Goal: Check status

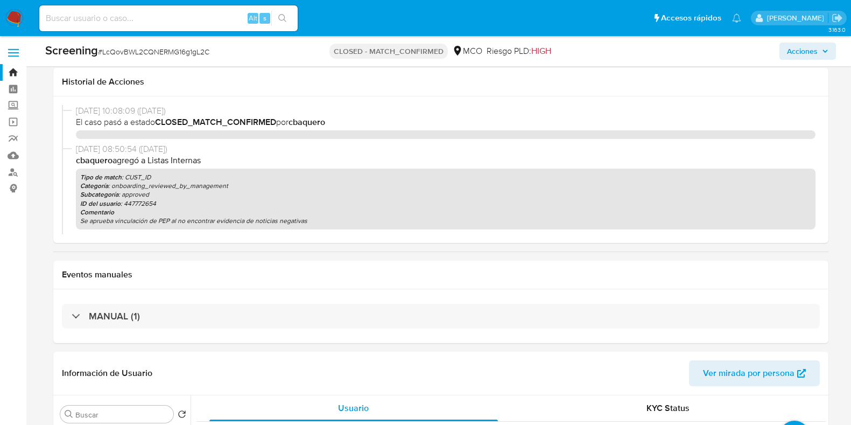
select select "10"
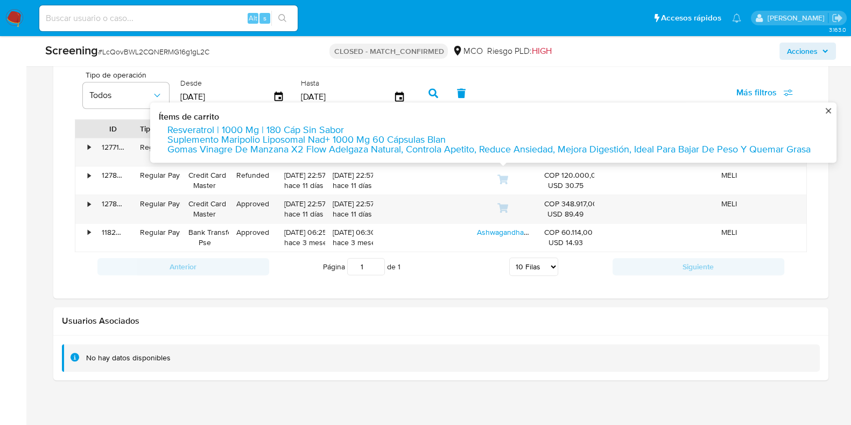
scroll to position [569, 0]
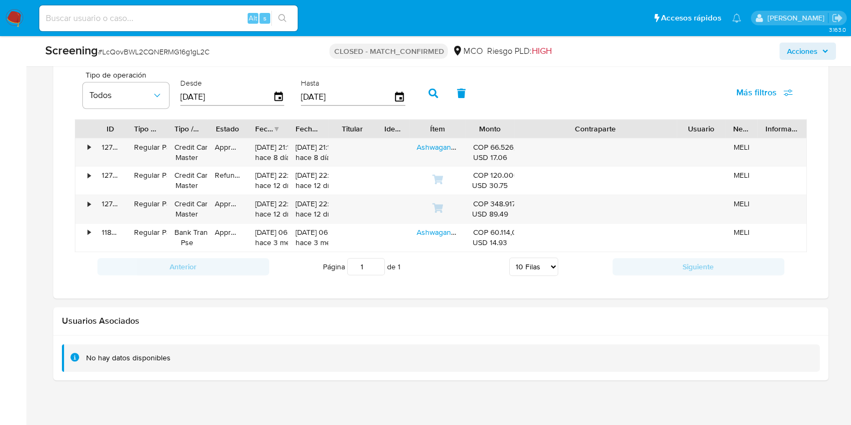
drag, startPoint x: 650, startPoint y: 125, endPoint x: 755, endPoint y: 125, distance: 104.9
click at [755, 125] on div "ID Tipo de operación Tipo / Método Estado Fecha de creación Fecha de aprobación…" at bounding box center [440, 128] width 731 height 18
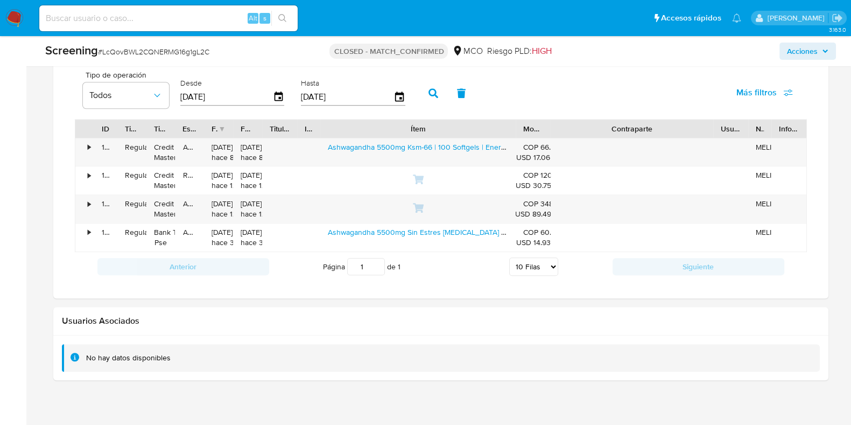
drag, startPoint x: 459, startPoint y: 129, endPoint x: 597, endPoint y: 121, distance: 138.5
click at [597, 121] on div "ID Tipo de operación Tipo / Método Estado Fecha de creación Fecha de aprobación…" at bounding box center [440, 128] width 731 height 18
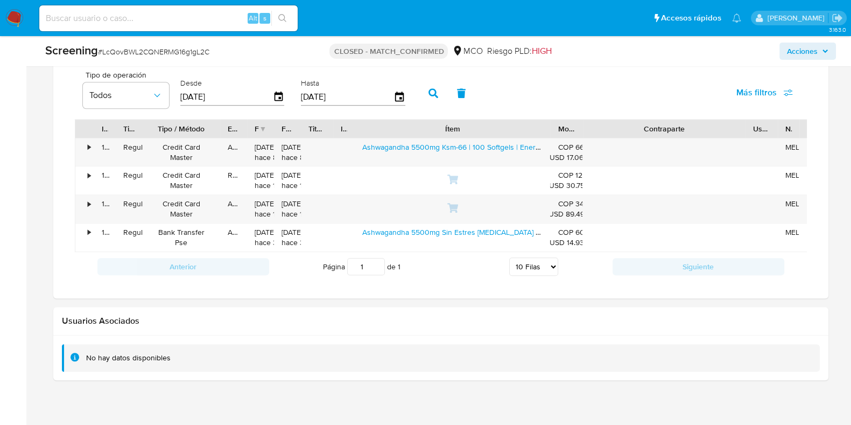
drag, startPoint x: 180, startPoint y: 128, endPoint x: 229, endPoint y: 130, distance: 49.0
click at [229, 130] on div at bounding box center [219, 128] width 19 height 18
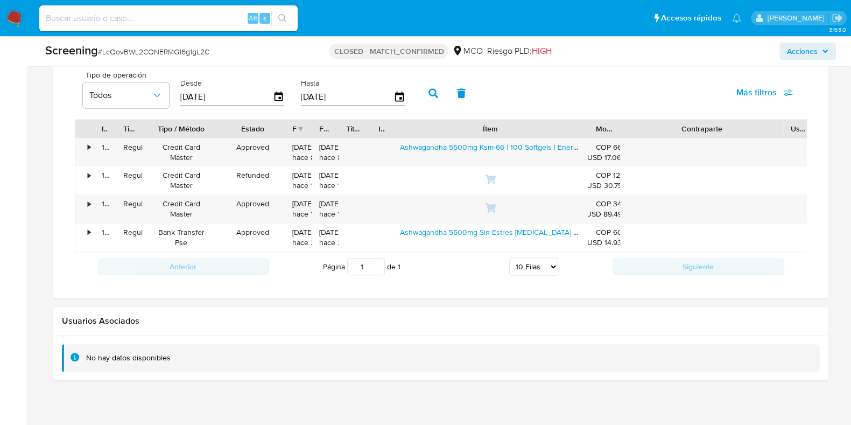
drag, startPoint x: 237, startPoint y: 122, endPoint x: 273, endPoint y: 136, distance: 39.0
click at [275, 136] on div at bounding box center [284, 128] width 19 height 18
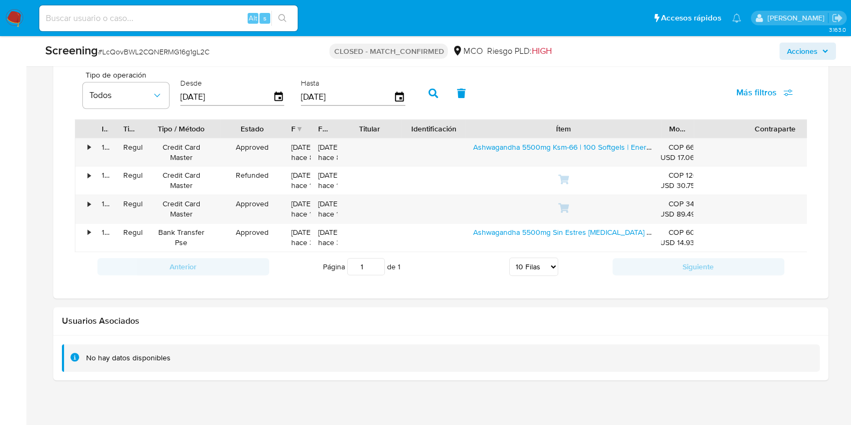
drag, startPoint x: 362, startPoint y: 123, endPoint x: 393, endPoint y: 135, distance: 33.9
click at [393, 135] on div at bounding box center [401, 128] width 19 height 18
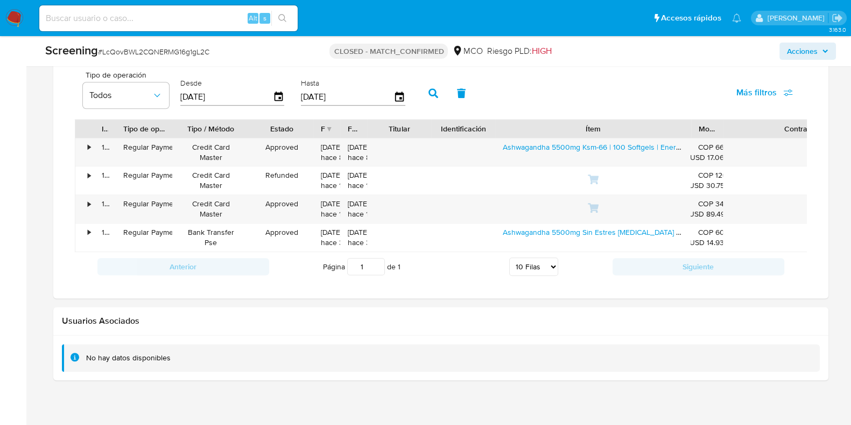
drag, startPoint x: 149, startPoint y: 119, endPoint x: 175, endPoint y: 126, distance: 27.1
click at [175, 126] on div at bounding box center [172, 128] width 19 height 18
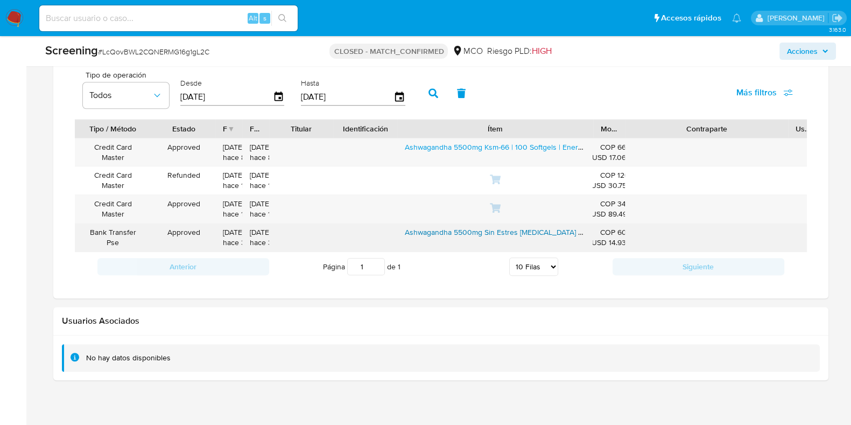
scroll to position [0, 55]
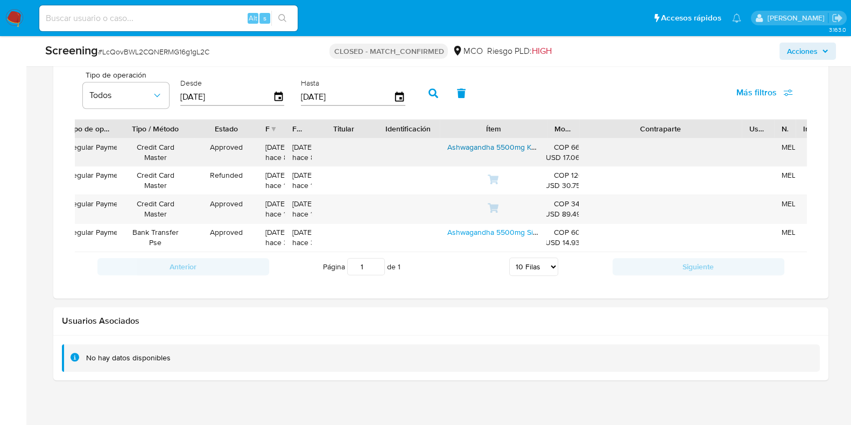
drag, startPoint x: 631, startPoint y: 124, endPoint x: 534, endPoint y: 141, distance: 97.8
click at [534, 141] on div "ID Tipo de operación Tipo / Método Estado Fecha de creación Fecha de aprobación…" at bounding box center [441, 185] width 732 height 133
click at [451, 326] on h2 "Usuarios Asociados" at bounding box center [441, 320] width 758 height 11
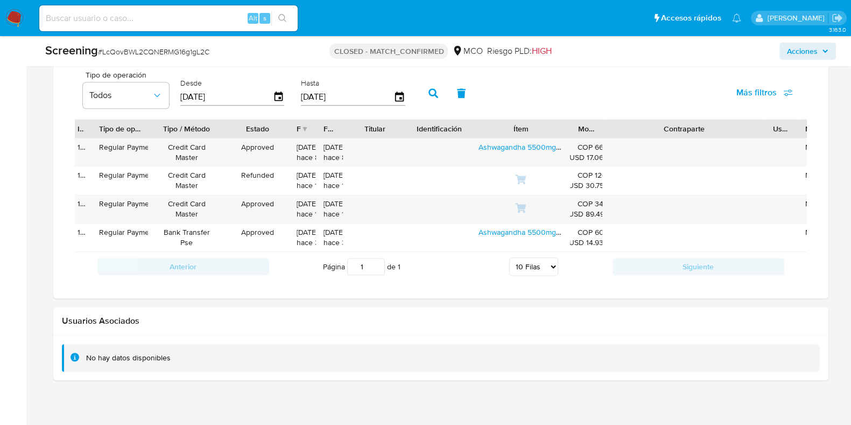
scroll to position [0, 69]
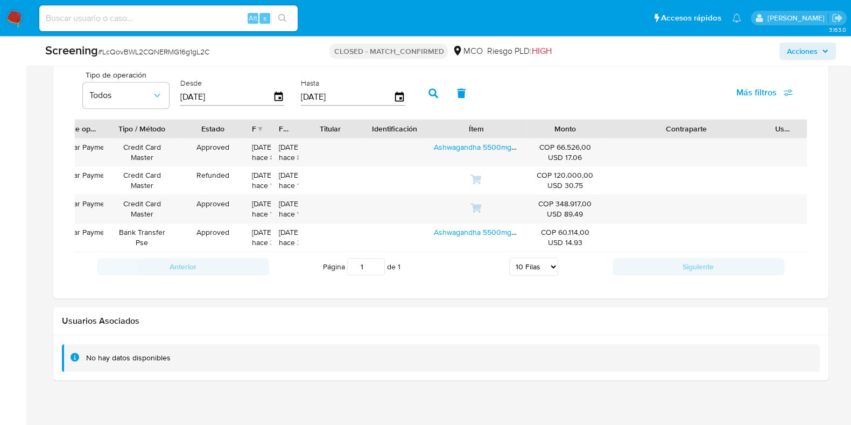
drag, startPoint x: 559, startPoint y: 123, endPoint x: 605, endPoint y: 122, distance: 46.8
click at [605, 122] on div at bounding box center [604, 128] width 19 height 18
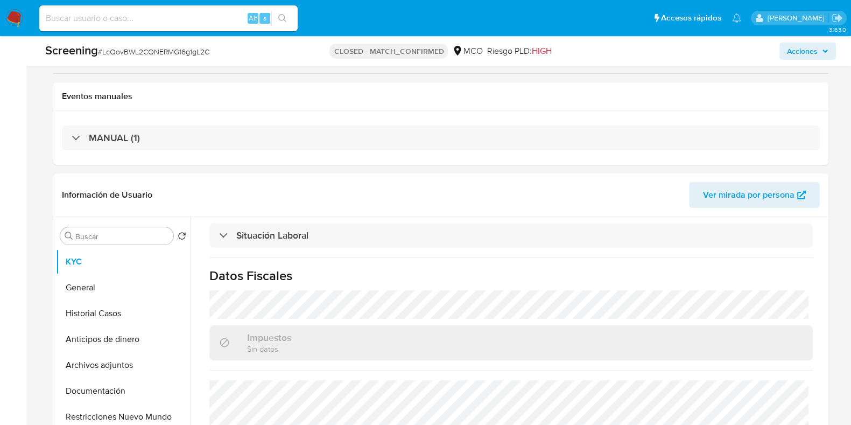
scroll to position [0, 0]
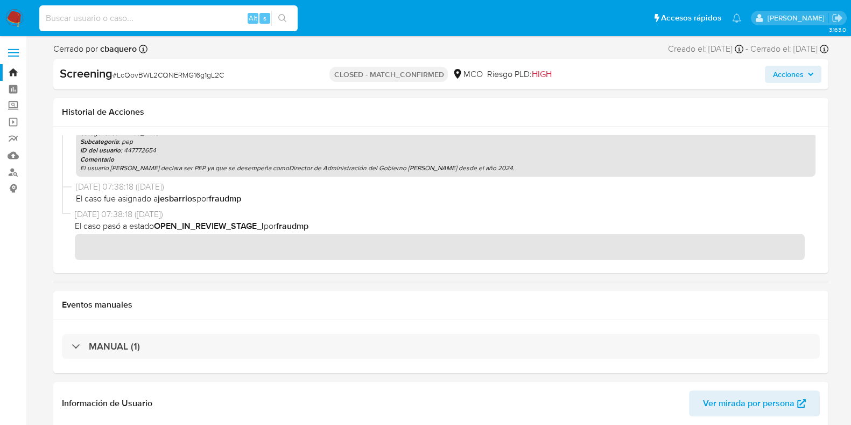
click at [186, 24] on input at bounding box center [168, 18] width 258 height 14
paste input "Kx3SBjlexTnxeZ6GfEc8YfIO"
type input "Kx3SBjlexTnxeZ6GfEc8YfIO"
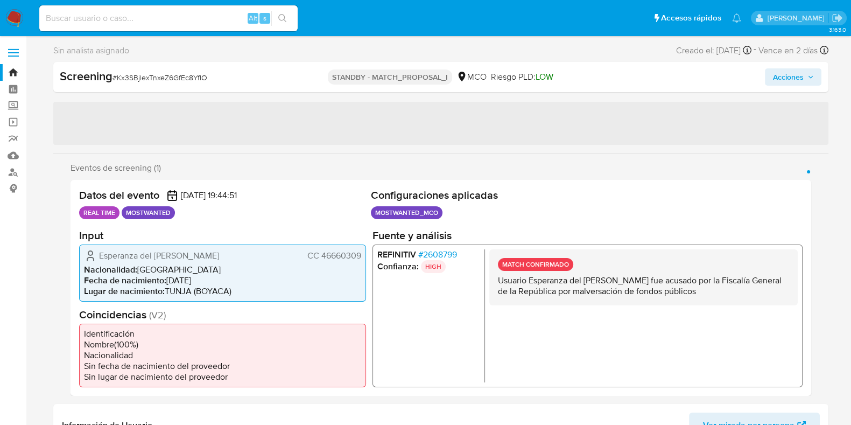
select select "10"
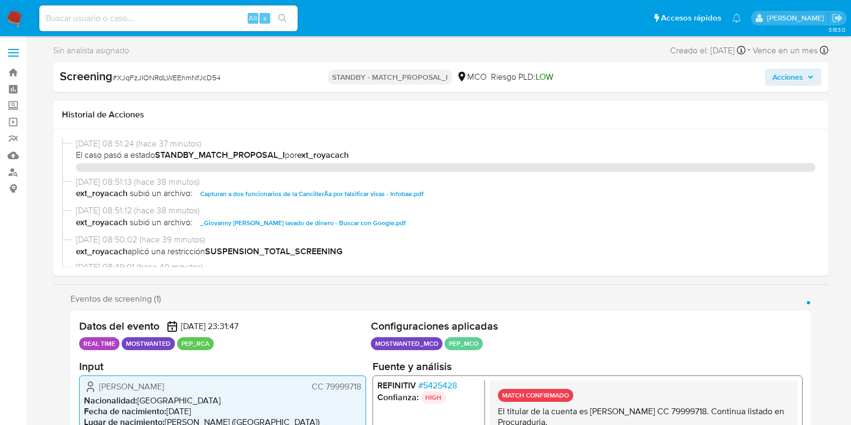
select select "10"
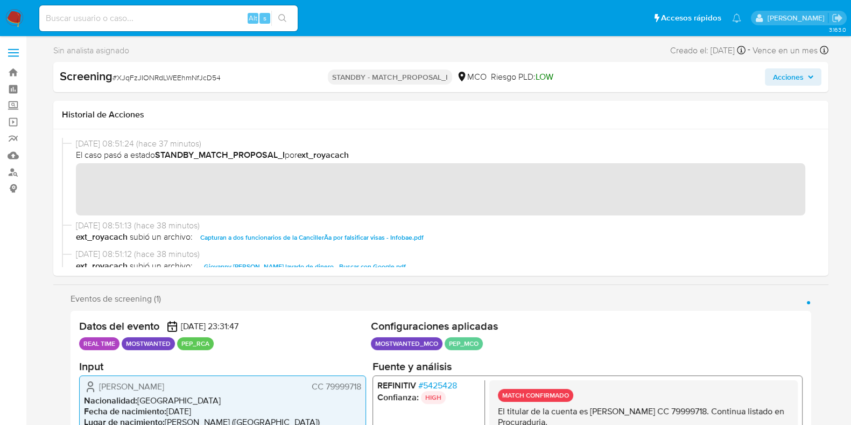
scroll to position [13, 0]
